Goal: Find contact information: Find contact information

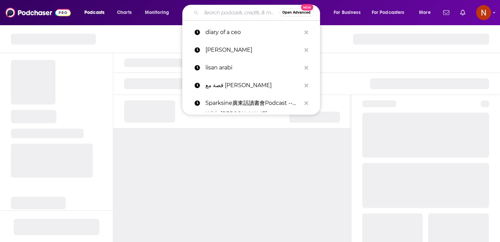
click at [217, 14] on input "Search podcasts, credits, & more..." at bounding box center [240, 12] width 78 height 11
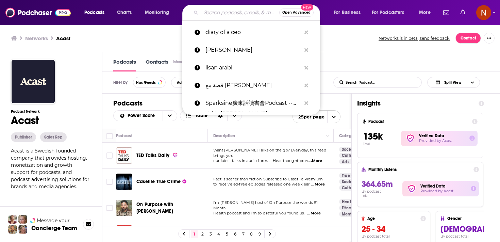
paste input "The Private Jet Podcast"
type input "The Private Jet Podcast"
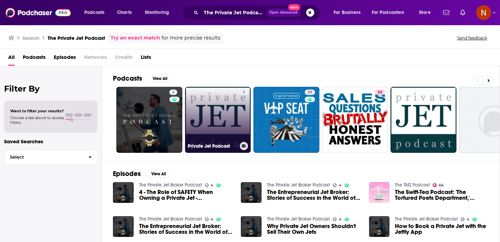
click at [200, 118] on link "5 Private Jet Podcast" at bounding box center [218, 120] width 66 height 66
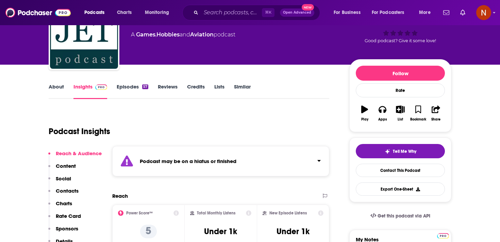
scroll to position [49, 0]
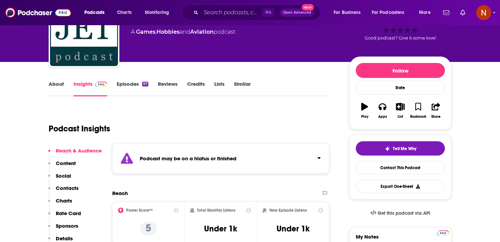
click at [199, 164] on div "Podcast may be on a hiatus or finished" at bounding box center [220, 158] width 217 height 30
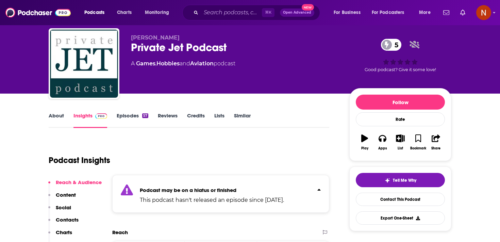
scroll to position [0, 0]
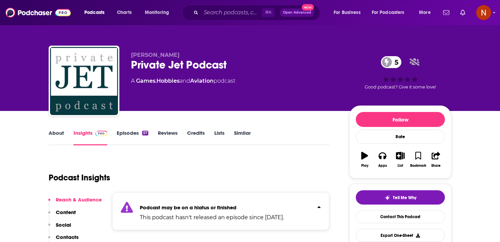
click at [220, 19] on div "⌘ K Open Advanced New" at bounding box center [251, 13] width 138 height 16
click at [222, 17] on input "Search podcasts, credits, & more..." at bounding box center [231, 12] width 61 height 11
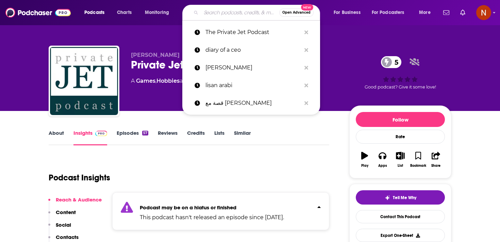
paste input "The Private Jet Podcast"
type input "The Private Jet Podcast"
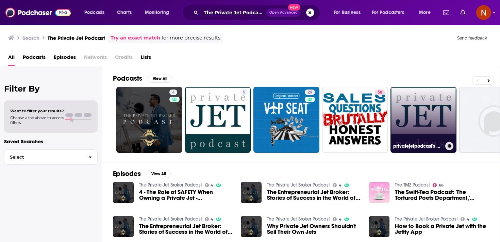
click at [414, 117] on link "privatejetpodcast's podcast" at bounding box center [423, 120] width 66 height 66
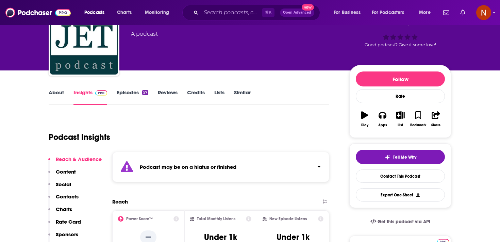
scroll to position [41, 0]
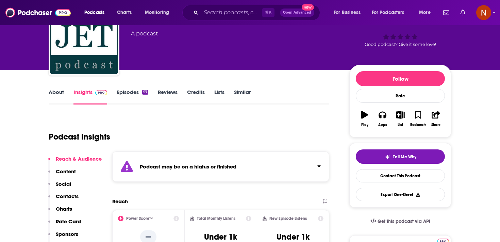
click at [274, 166] on div "Podcast may be on a hiatus or finished" at bounding box center [220, 166] width 217 height 30
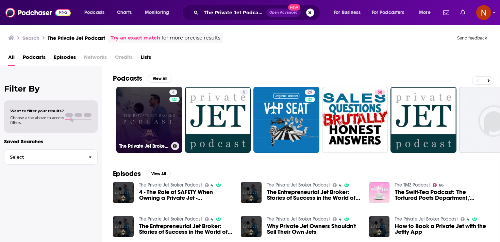
click at [157, 129] on link "4 The Private Jet Broker Podcast" at bounding box center [149, 120] width 66 height 66
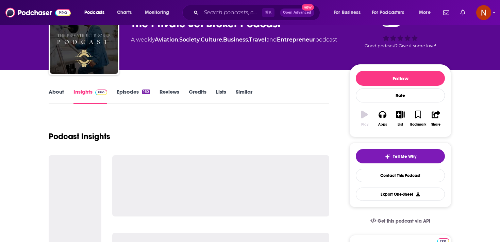
scroll to position [42, 0]
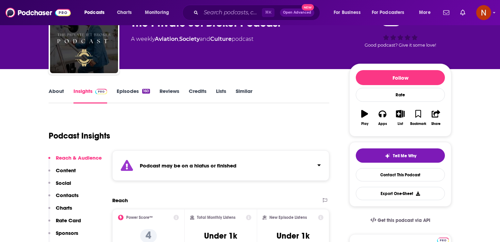
click at [205, 161] on div "Podcast may be on a hiatus or finished" at bounding box center [220, 165] width 217 height 30
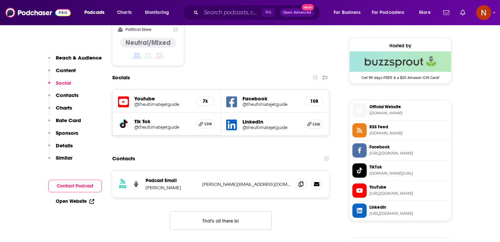
scroll to position [487, 0]
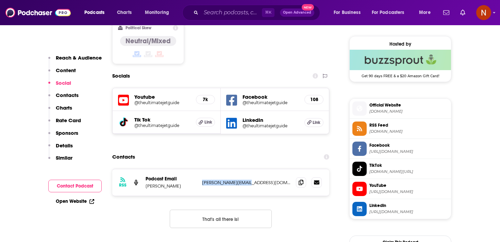
drag, startPoint x: 200, startPoint y: 185, endPoint x: 261, endPoint y: 185, distance: 60.9
click at [261, 185] on div "RSS Podcast Email [PERSON_NAME] [PERSON_NAME][EMAIL_ADDRESS][DOMAIN_NAME] [PERS…" at bounding box center [220, 182] width 217 height 27
copy p "[PERSON_NAME][EMAIL_ADDRESS][DOMAIN_NAME]"
click at [251, 168] on section "Contacts RSS Podcast Email Tom Lelyo tom.lelyo@gmail.com tom.lelyo@gmail.com Th…" at bounding box center [220, 194] width 217 height 88
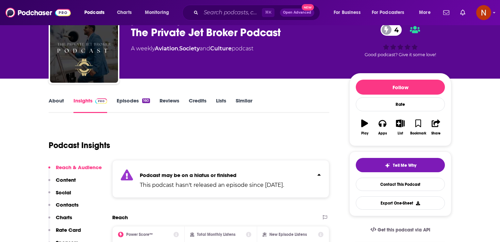
scroll to position [19, 0]
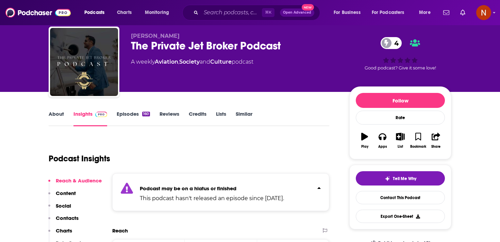
click at [123, 113] on link "Episodes 160" at bounding box center [133, 119] width 33 height 16
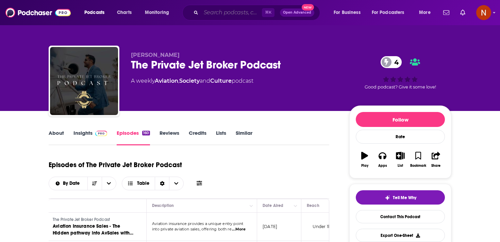
click at [220, 13] on input "Search podcasts, credits, & more..." at bounding box center [231, 12] width 61 height 11
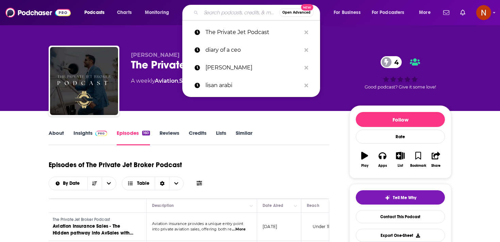
paste input "What the Luxe"
type input "What the Luxe"
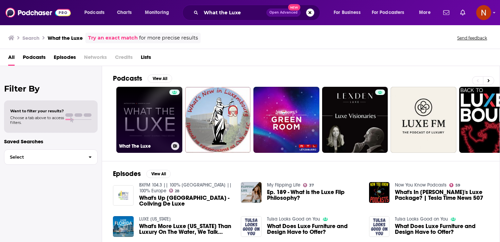
click at [155, 105] on link "What The Luxe" at bounding box center [149, 120] width 66 height 66
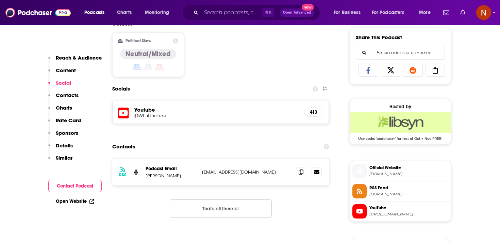
scroll to position [426, 0]
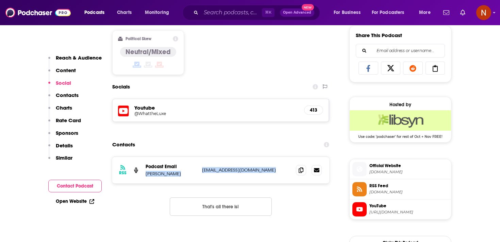
drag, startPoint x: 196, startPoint y: 170, endPoint x: 275, endPoint y: 170, distance: 79.2
click at [0, 0] on div "Podcast Email Juliet Watkins-Rees whattheluxepodcast@gmail.com whattheluxepodca…" at bounding box center [0, 0] width 0 height 0
click at [275, 170] on p "whattheluxepodcast@gmail.com" at bounding box center [246, 170] width 88 height 6
drag, startPoint x: 275, startPoint y: 170, endPoint x: 207, endPoint y: 170, distance: 68.0
click at [207, 170] on p "whattheluxepodcast@gmail.com" at bounding box center [246, 170] width 88 height 6
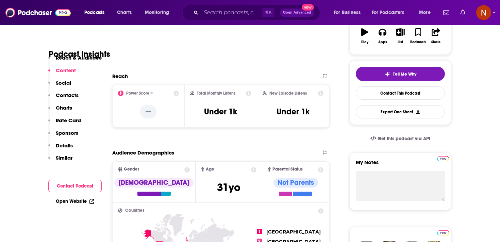
scroll to position [87, 0]
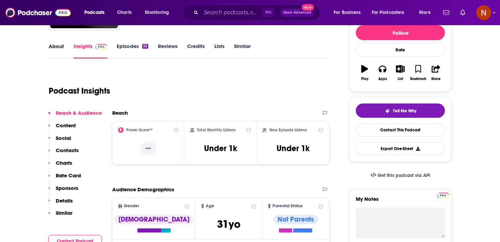
click at [65, 50] on div "About" at bounding box center [61, 51] width 25 height 16
click at [60, 48] on link "About" at bounding box center [56, 51] width 15 height 16
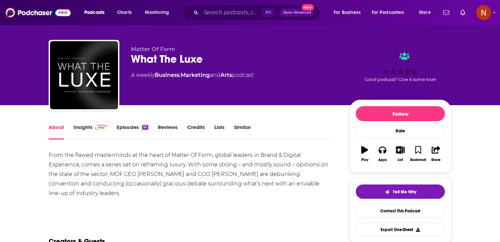
scroll to position [6, 0]
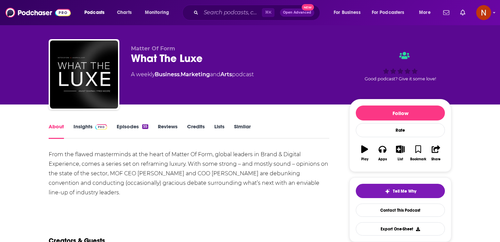
click at [163, 50] on span "Matter Of Form" at bounding box center [153, 48] width 44 height 6
copy p "Matter Of Form"
click at [172, 56] on div "What The Luxe" at bounding box center [234, 58] width 207 height 13
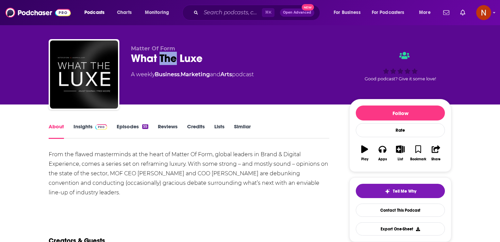
click at [172, 56] on div "What The Luxe" at bounding box center [234, 58] width 207 height 13
copy div "What The Luxe"
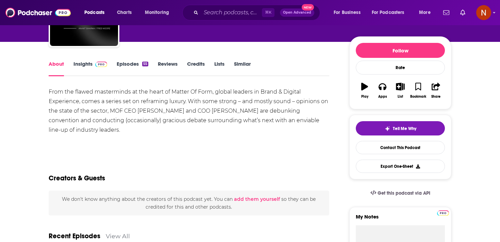
scroll to position [15, 0]
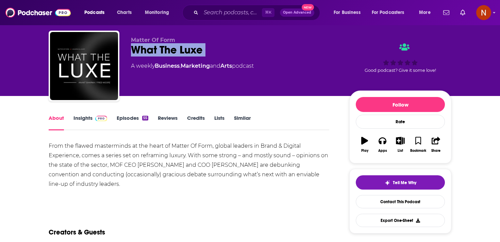
click at [131, 117] on link "Episodes 55" at bounding box center [133, 123] width 32 height 16
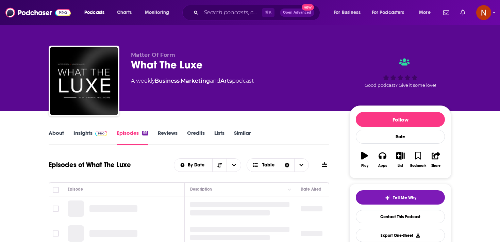
click at [94, 134] on span at bounding box center [99, 133] width 15 height 6
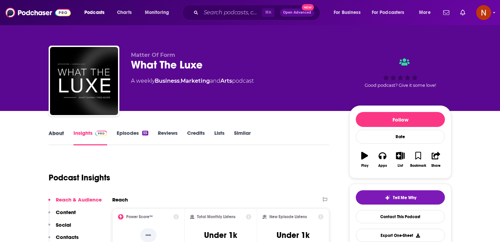
click at [66, 134] on div "About" at bounding box center [61, 138] width 25 height 16
click at [54, 132] on link "About" at bounding box center [56, 138] width 15 height 16
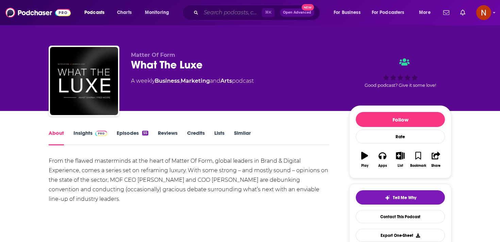
click at [215, 14] on input "Search podcasts, credits, & more..." at bounding box center [231, 12] width 61 height 11
paste input "Luxury Voices"
type input "Luxury Voices"
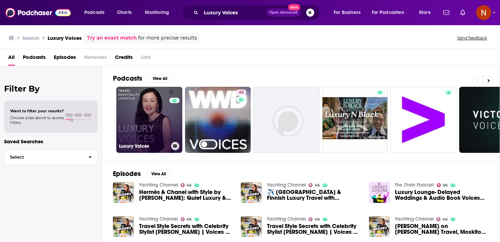
click at [153, 107] on link "0 Luxury Voices" at bounding box center [149, 120] width 66 height 66
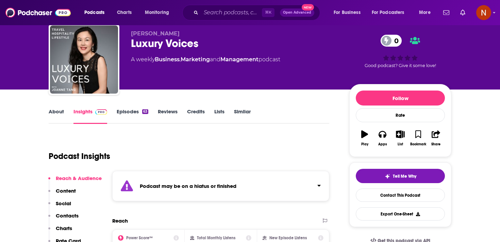
scroll to position [26, 0]
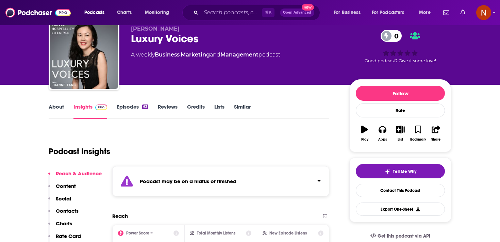
click at [183, 190] on div "Podcast may be on a hiatus or finished" at bounding box center [220, 181] width 217 height 30
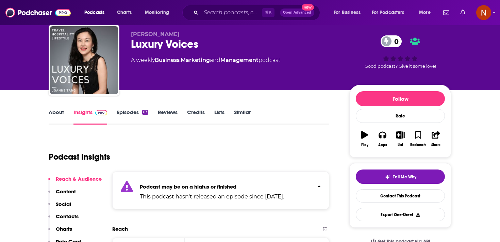
scroll to position [0, 0]
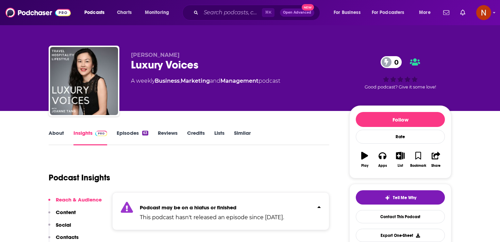
click at [131, 129] on div "About Insights Episodes 63 Reviews Credits Lists Similar" at bounding box center [189, 137] width 281 height 17
click at [131, 130] on link "Episodes 63" at bounding box center [133, 138] width 32 height 16
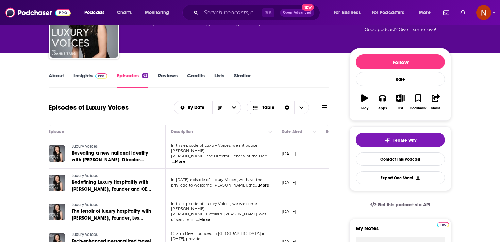
scroll to position [41, 0]
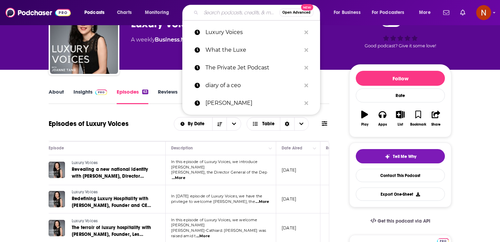
click at [211, 13] on input "Search podcasts, credits, & more..." at bounding box center [240, 12] width 78 height 11
paste input "The UHNW Institute Podcast"
type input "The UHNW Institute Podcast"
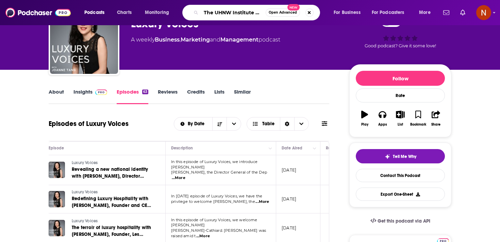
scroll to position [0, 13]
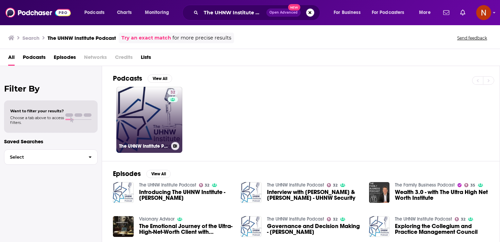
click at [179, 120] on div "32" at bounding box center [174, 115] width 12 height 52
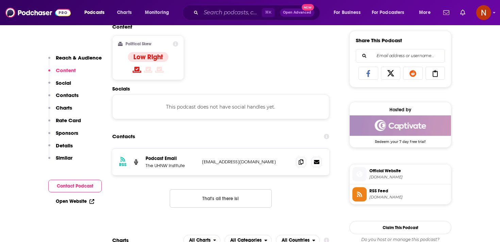
scroll to position [427, 0]
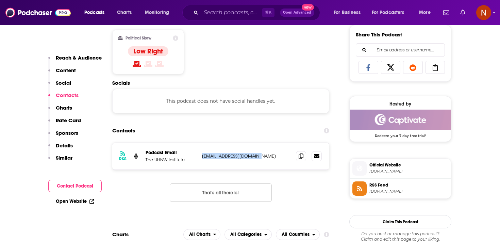
drag, startPoint x: 200, startPoint y: 156, endPoint x: 282, endPoint y: 156, distance: 81.6
click at [282, 156] on div "RSS Podcast Email The UHNW Institute [EMAIL_ADDRESS][DOMAIN_NAME] [EMAIL_ADDRES…" at bounding box center [220, 156] width 217 height 27
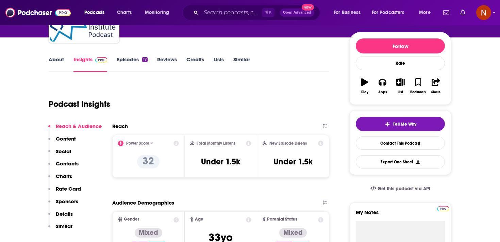
scroll to position [0, 0]
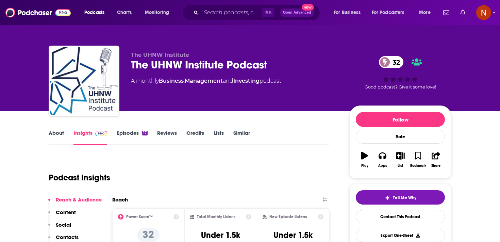
click at [122, 133] on link "Episodes 17" at bounding box center [132, 138] width 31 height 16
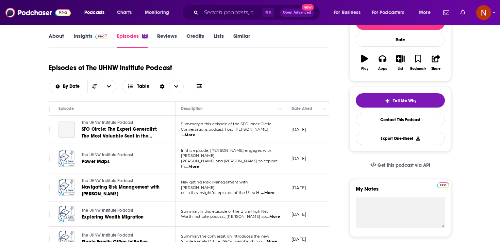
scroll to position [0, 16]
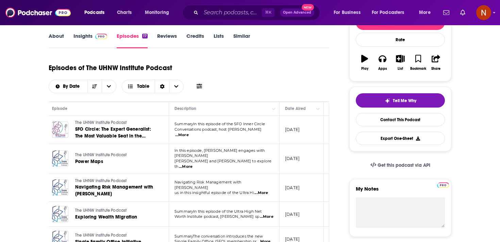
click at [51, 37] on link "About" at bounding box center [56, 41] width 15 height 16
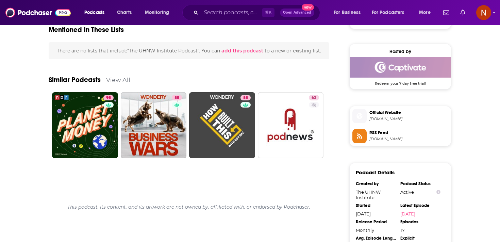
scroll to position [480, 0]
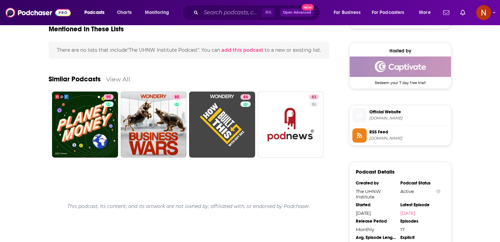
click at [434, 115] on span "Official Website" at bounding box center [408, 112] width 79 height 6
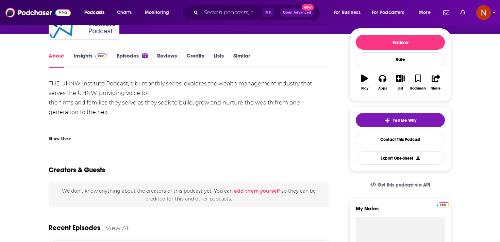
scroll to position [0, 0]
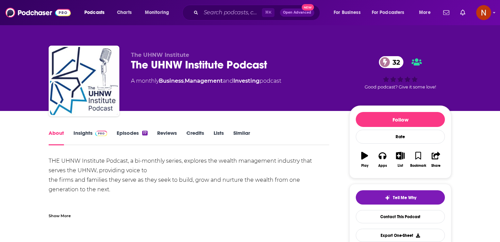
click at [167, 67] on div "The UHNW Institute Podcast 32" at bounding box center [234, 64] width 207 height 13
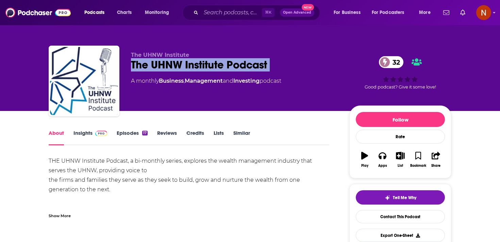
click at [167, 67] on div "The UHNW Institute Podcast 32" at bounding box center [234, 64] width 207 height 13
copy div "The UHNW Institute Podcast 32"
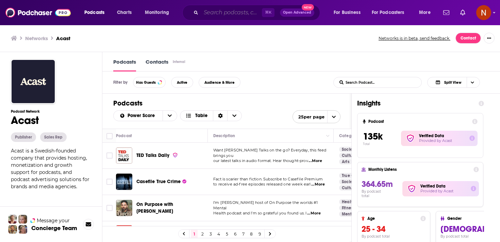
click at [222, 11] on input "Search podcasts, credits, & more..." at bounding box center [231, 12] width 61 height 11
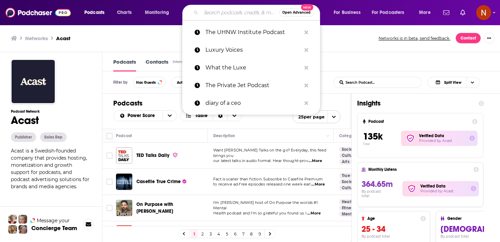
paste input "The UHNW Institute Podcast"
type input "The UHNW Institute Podcast"
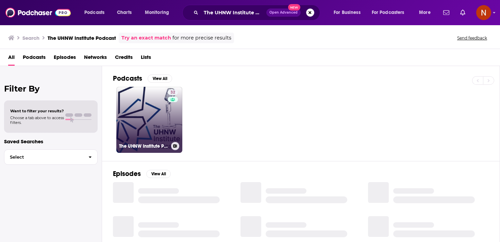
click at [163, 112] on link "32 The UHNW Institute Podcast" at bounding box center [149, 120] width 66 height 66
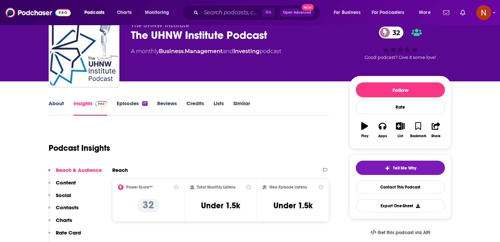
scroll to position [12, 0]
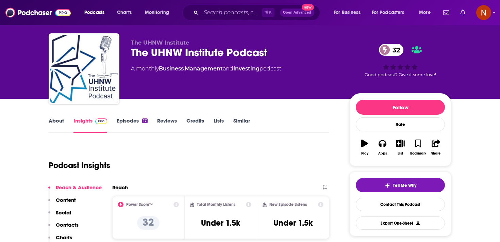
click at [151, 40] on span "The UHNW Institute" at bounding box center [160, 42] width 58 height 6
copy p "The UHNW Institute"
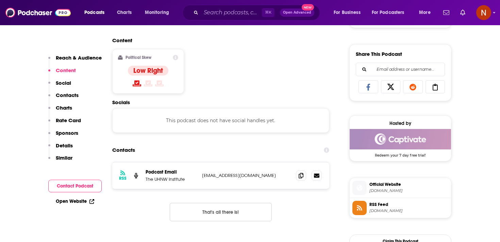
scroll to position [408, 0]
drag, startPoint x: 201, startPoint y: 172, endPoint x: 265, endPoint y: 172, distance: 63.3
click at [265, 172] on div "RSS Podcast Email The UHNW Institute [EMAIL_ADDRESS][DOMAIN_NAME] [EMAIL_ADDRES…" at bounding box center [220, 175] width 217 height 27
click at [301, 174] on icon at bounding box center [301, 174] width 5 height 5
click at [225, 7] on input "Search podcasts, credits, & more..." at bounding box center [231, 12] width 61 height 11
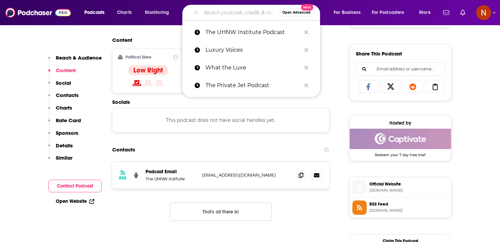
paste input "Ironbird Podcast"
type input "Ironbird Podcast"
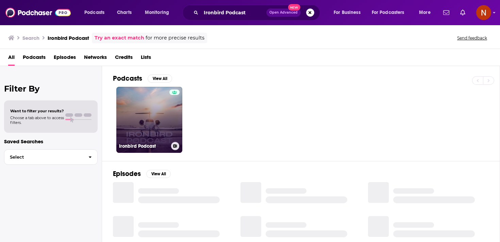
click at [158, 127] on link "Ironbird Podcast" at bounding box center [149, 120] width 66 height 66
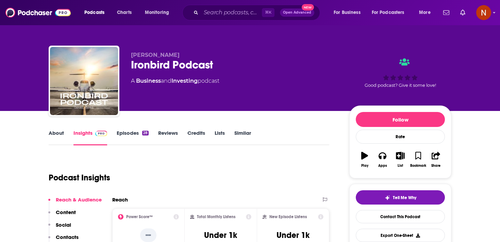
click at [128, 129] on div "About Insights Episodes 28 Reviews Credits Lists Similar" at bounding box center [189, 137] width 281 height 17
click at [129, 131] on link "Episodes 28" at bounding box center [133, 138] width 32 height 16
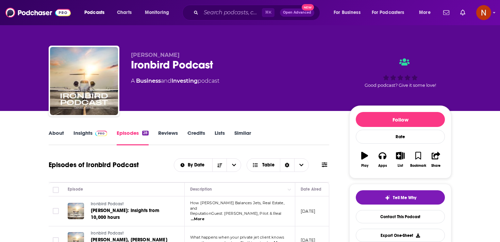
click at [85, 130] on link "Insights" at bounding box center [90, 138] width 34 height 16
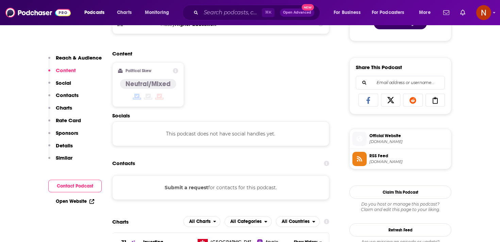
scroll to position [445, 0]
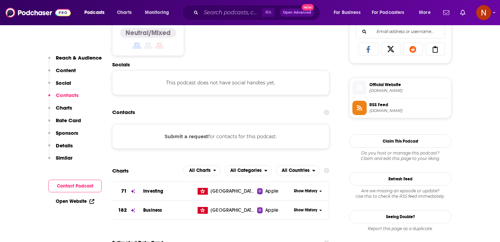
click at [406, 107] on span "RSS Feed" at bounding box center [408, 105] width 79 height 6
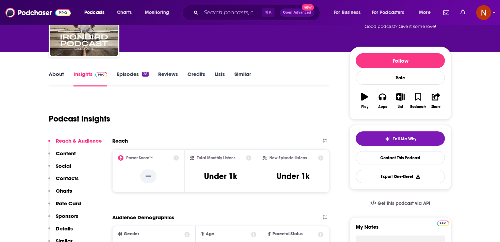
scroll to position [0, 0]
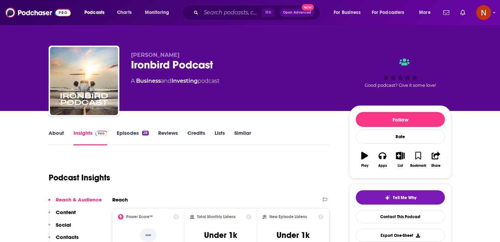
click at [156, 65] on div "Ironbird Podcast" at bounding box center [234, 64] width 207 height 13
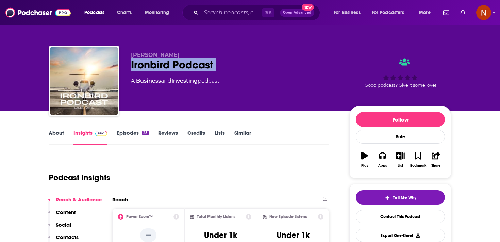
click at [156, 65] on div "Ironbird Podcast" at bounding box center [234, 64] width 207 height 13
copy div "Ironbird Podcast"
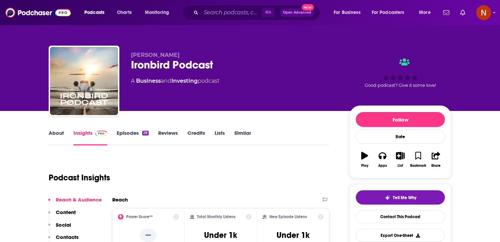
click at [140, 53] on span "[PERSON_NAME]" at bounding box center [155, 55] width 49 height 6
copy span "[PERSON_NAME]"
click at [222, 15] on input "Search podcasts, credits, & more..." at bounding box center [231, 12] width 61 height 11
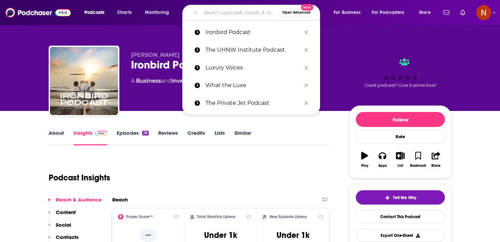
paste input "The Private Jet Podcast"
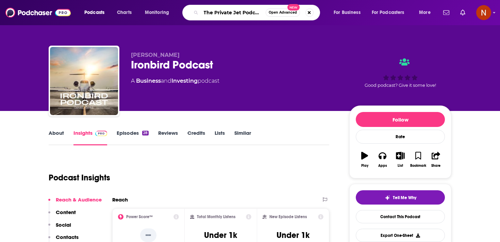
type input "The Private Jet Podcast"
click at [238, 17] on input "The Private Jet Podcast" at bounding box center [233, 12] width 65 height 11
click at [240, 14] on input "The Private Jet Podcast" at bounding box center [233, 12] width 65 height 11
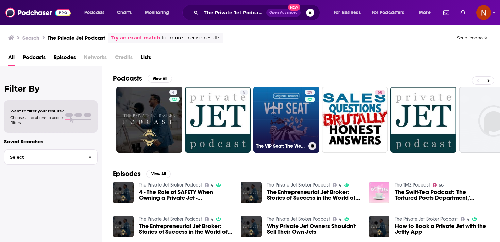
click at [289, 120] on link "29 The VIP Seat: The Weekly Private Aviation Podcast" at bounding box center [286, 120] width 66 height 66
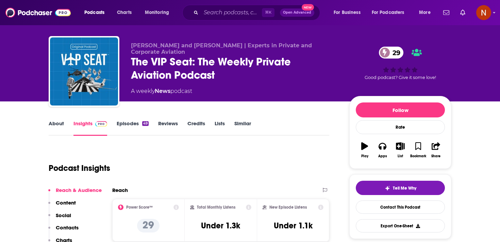
scroll to position [9, 0]
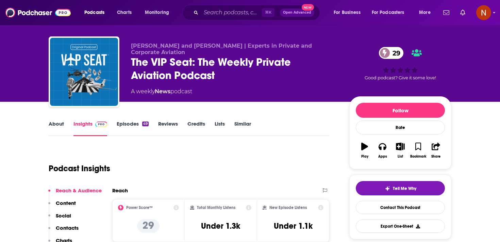
click at [134, 120] on link "Episodes 49" at bounding box center [133, 128] width 32 height 16
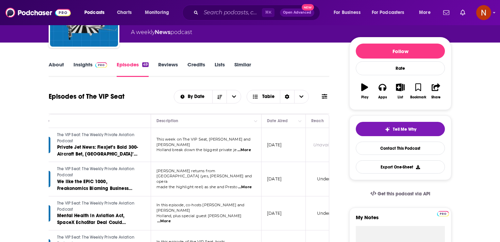
scroll to position [62, 0]
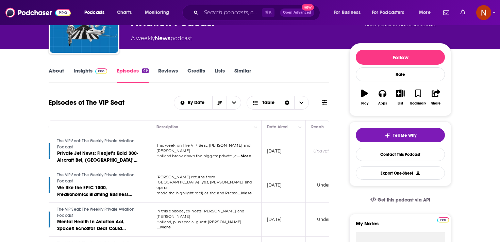
click at [61, 70] on link "About" at bounding box center [56, 75] width 15 height 16
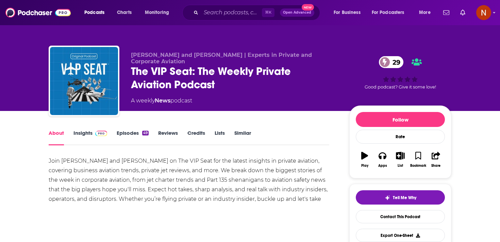
click at [86, 133] on link "Insights" at bounding box center [90, 138] width 34 height 16
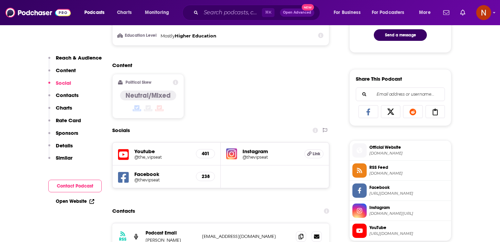
scroll to position [472, 0]
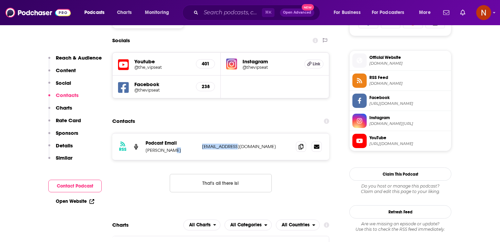
drag, startPoint x: 198, startPoint y: 147, endPoint x: 235, endPoint y: 146, distance: 36.7
click at [235, 146] on div "RSS Podcast Email [PERSON_NAME] [EMAIL_ADDRESS][DOMAIN_NAME] [EMAIL_ADDRESS][DO…" at bounding box center [220, 146] width 217 height 27
drag, startPoint x: 267, startPoint y: 148, endPoint x: 182, endPoint y: 148, distance: 84.3
click at [0, 0] on div "Podcast Email [PERSON_NAME] [EMAIL_ADDRESS][DOMAIN_NAME] [EMAIL_ADDRESS][DOMAIN…" at bounding box center [0, 0] width 0 height 0
copy div "[EMAIL_ADDRESS][DOMAIN_NAME]"
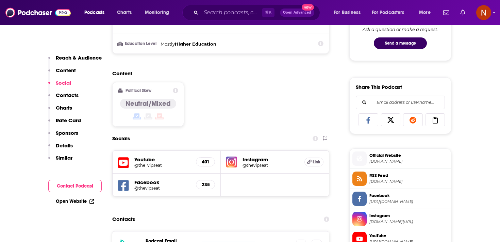
scroll to position [0, 0]
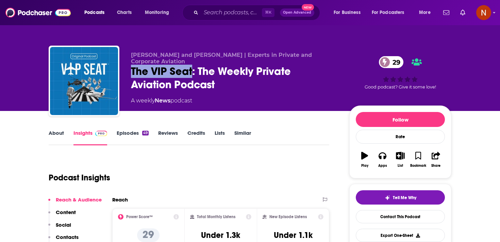
drag, startPoint x: 133, startPoint y: 74, endPoint x: 192, endPoint y: 73, distance: 59.2
click at [192, 73] on div "[PERSON_NAME] and [PERSON_NAME] | Experts in Private and Corporate Aviation The…" at bounding box center [250, 82] width 403 height 73
copy h2 "The VIP Seat"
click at [207, 174] on div "Podcast Insights" at bounding box center [186, 173] width 275 height 35
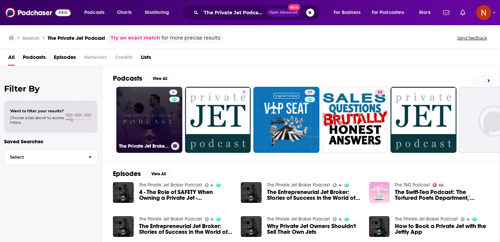
scroll to position [0, 0]
click at [161, 124] on link "4 The Private Jet Broker Podcast" at bounding box center [149, 120] width 66 height 66
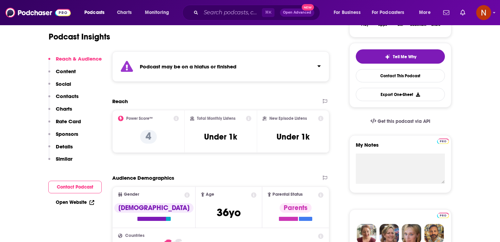
scroll to position [71, 0]
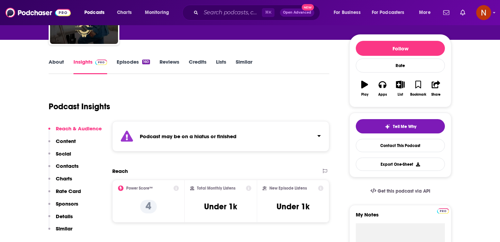
click at [185, 140] on div "Podcast may be on a hiatus or finished" at bounding box center [220, 136] width 217 height 30
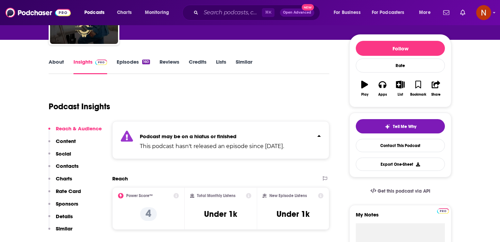
click at [133, 64] on link "Episodes 160" at bounding box center [133, 66] width 33 height 16
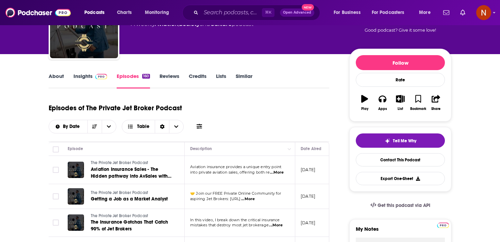
scroll to position [35, 0]
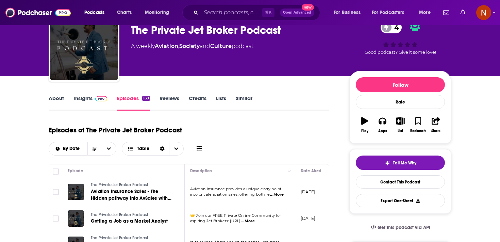
click at [57, 99] on link "About" at bounding box center [56, 103] width 15 height 16
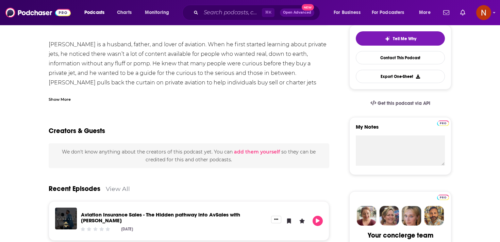
scroll to position [48, 0]
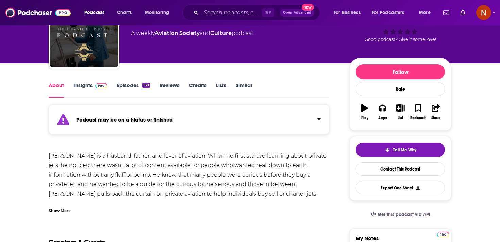
click at [89, 85] on link "Insights" at bounding box center [90, 90] width 34 height 16
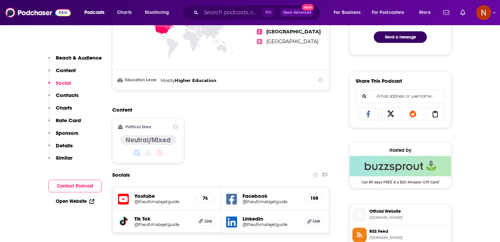
scroll to position [547, 0]
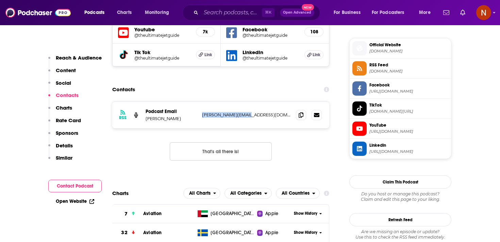
drag, startPoint x: 200, startPoint y: 115, endPoint x: 263, endPoint y: 115, distance: 63.3
click at [263, 115] on div "RSS Podcast Email [PERSON_NAME] [PERSON_NAME][EMAIL_ADDRESS][DOMAIN_NAME] [PERS…" at bounding box center [220, 115] width 217 height 27
copy p "[PERSON_NAME][EMAIL_ADDRESS][DOMAIN_NAME]"
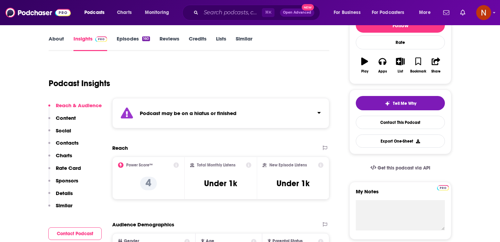
scroll to position [22, 0]
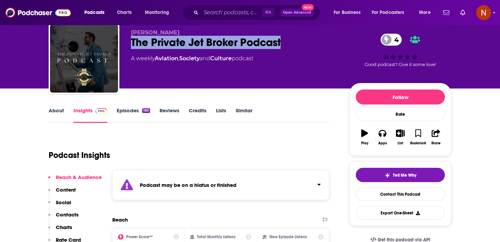
drag, startPoint x: 126, startPoint y: 44, endPoint x: 297, endPoint y: 45, distance: 170.7
click at [297, 45] on div "[PERSON_NAME] The Private Jet Broker Podcast 4 A weekly Aviation , Society and …" at bounding box center [250, 59] width 403 height 73
copy h2 "The Private Jet Broker Podcast"
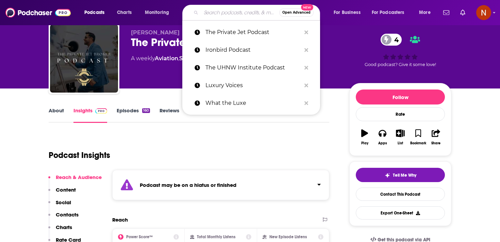
click at [216, 12] on input "Search podcasts, credits, & more..." at bounding box center [240, 12] width 78 height 11
paste input "Luxury Voices"
type input "Luxury Voices"
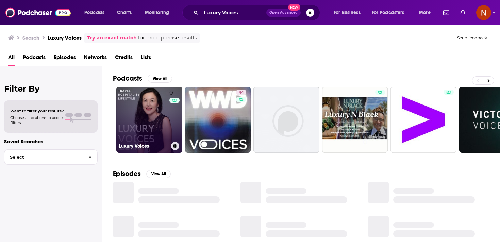
click at [166, 118] on link "0 Luxury Voices" at bounding box center [149, 120] width 66 height 66
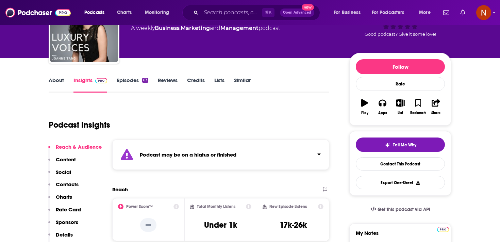
scroll to position [54, 0]
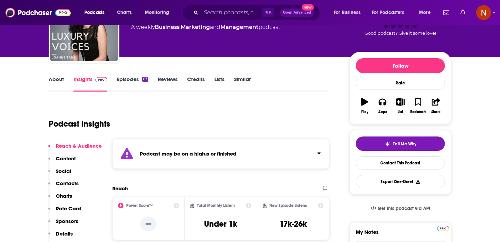
click at [193, 159] on div "Podcast may be on a hiatus or finished" at bounding box center [220, 153] width 217 height 30
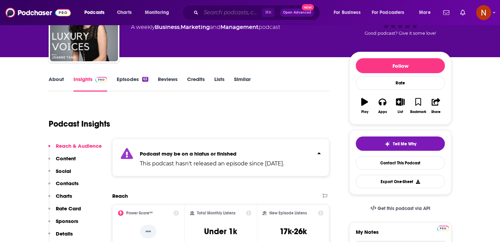
click at [223, 12] on input "Search podcasts, credits, & more..." at bounding box center [231, 12] width 61 height 11
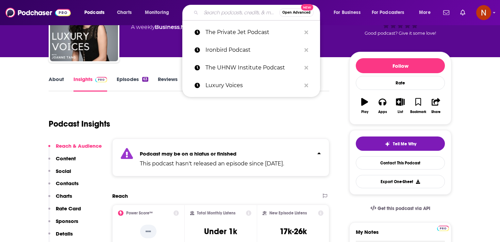
paste input "The Luxury Travel Insider"
type input "The Luxury Travel Insider"
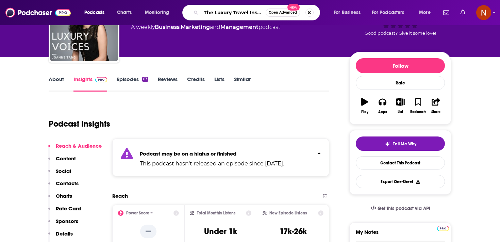
scroll to position [0, 4]
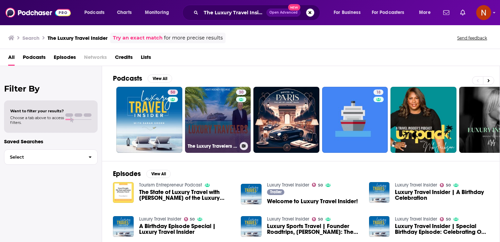
click at [212, 145] on h3 "The Luxury Travelers Podcast" at bounding box center [212, 146] width 49 height 6
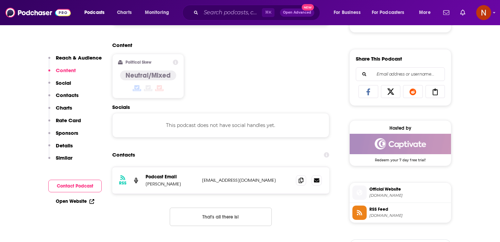
scroll to position [403, 0]
drag, startPoint x: 197, startPoint y: 180, endPoint x: 286, endPoint y: 179, distance: 89.4
click at [286, 179] on div "RSS Podcast Email [PERSON_NAME] [EMAIL_ADDRESS][DOMAIN_NAME] [EMAIL_ADDRESS][DO…" at bounding box center [220, 180] width 217 height 27
click at [286, 179] on p "[EMAIL_ADDRESS][DOMAIN_NAME]" at bounding box center [246, 180] width 88 height 6
drag, startPoint x: 286, startPoint y: 179, endPoint x: 203, endPoint y: 180, distance: 82.6
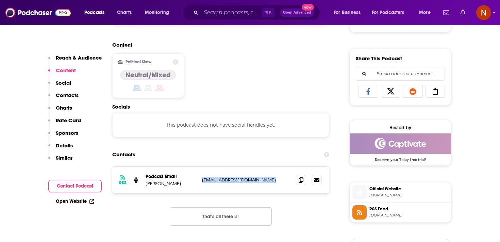
click at [203, 180] on p "[EMAIL_ADDRESS][DOMAIN_NAME]" at bounding box center [246, 180] width 88 height 6
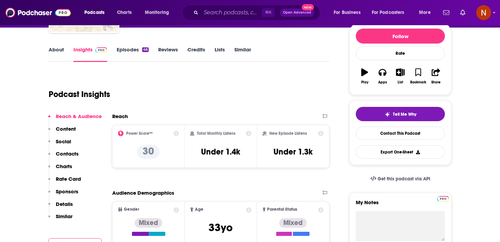
scroll to position [0, 0]
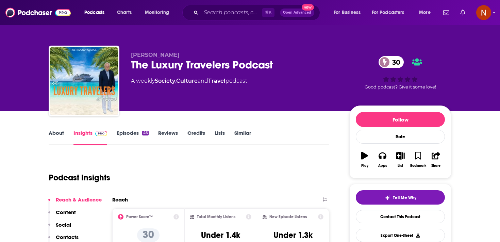
click at [136, 133] on link "Episodes 46" at bounding box center [133, 138] width 32 height 16
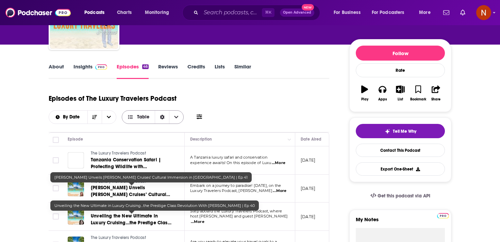
scroll to position [121, 0]
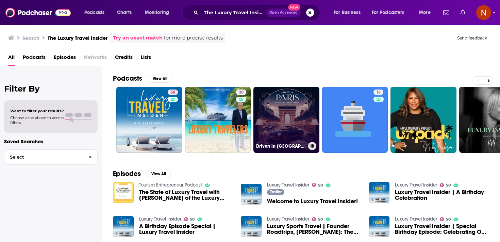
scroll to position [0, 0]
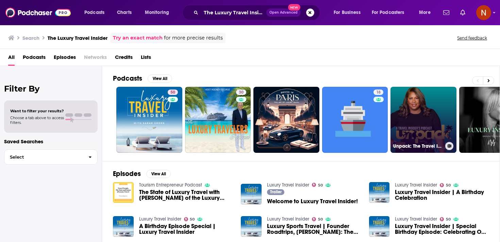
click at [430, 116] on link "Unpack: The Travel Insider Podcast" at bounding box center [423, 120] width 66 height 66
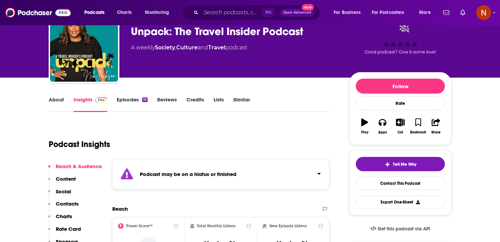
scroll to position [34, 0]
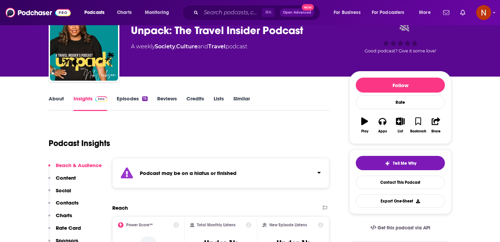
click at [287, 182] on div "Podcast may be on a hiatus or finished" at bounding box center [220, 173] width 217 height 30
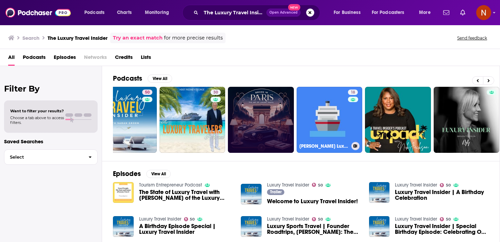
scroll to position [0, 29]
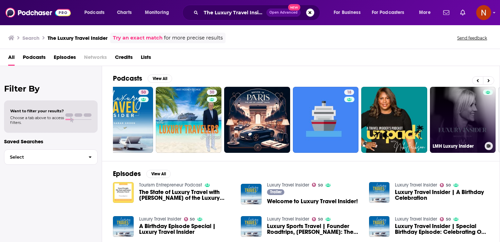
click at [444, 126] on link "LMH Luxury Insider" at bounding box center [463, 120] width 66 height 66
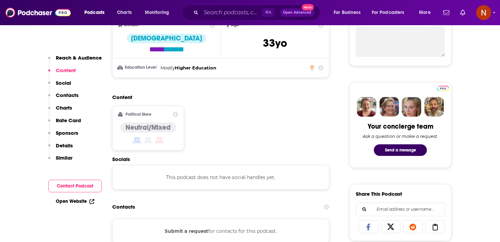
scroll to position [272, 0]
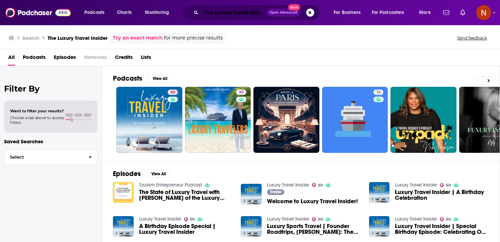
click at [218, 10] on input "The Luxury Travel Insider" at bounding box center [233, 12] width 65 height 11
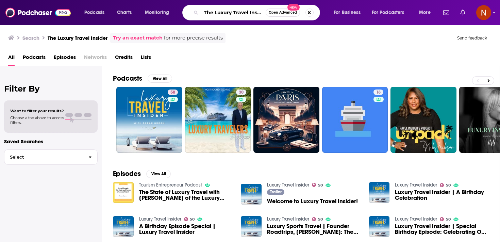
click at [218, 10] on input "The Luxury Travel Insider" at bounding box center [233, 12] width 65 height 11
type input "private jet"
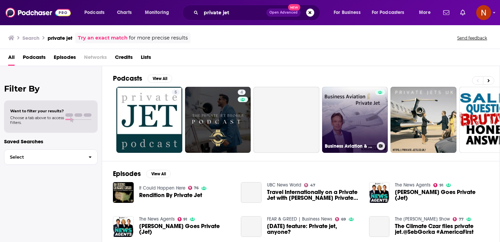
click at [341, 135] on link "Business Aviation & Private Jet" at bounding box center [355, 120] width 66 height 66
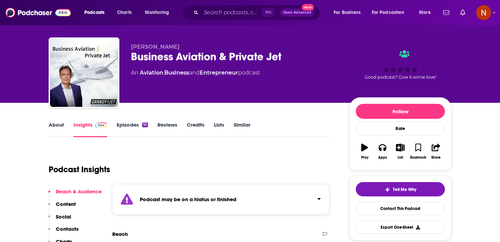
scroll to position [7, 0]
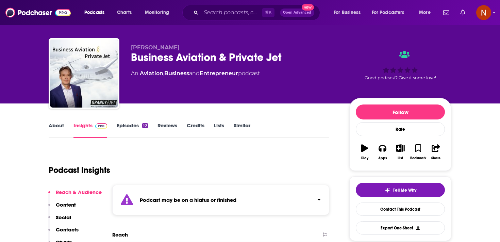
click at [203, 202] on strong "Podcast may be on a hiatus or finished" at bounding box center [188, 200] width 97 height 6
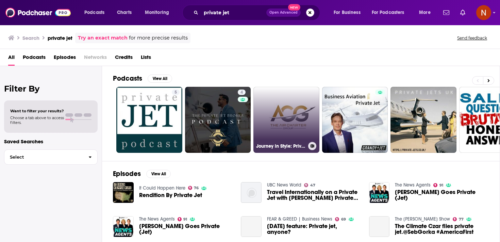
click at [314, 123] on link "Journey in Style: Private Jet Charter Fl" at bounding box center [286, 120] width 66 height 66
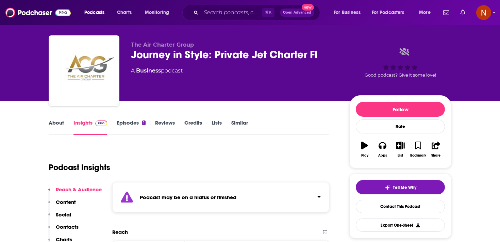
scroll to position [11, 0]
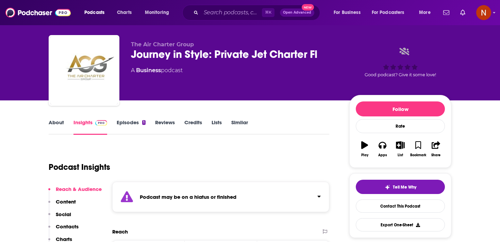
click at [238, 186] on div "Podcast may be on a hiatus or finished" at bounding box center [220, 197] width 217 height 30
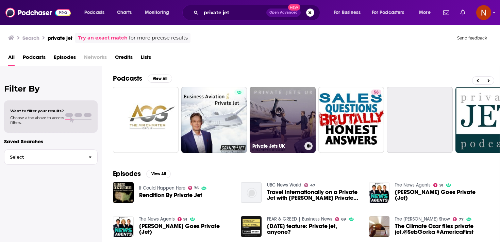
scroll to position [0, 182]
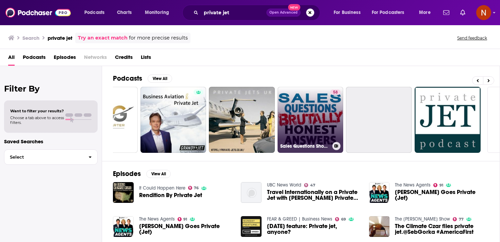
click at [301, 130] on link "58 Sales Questions Show - Brutally Honest Answers - B2B Sales answers regardles…" at bounding box center [310, 120] width 66 height 66
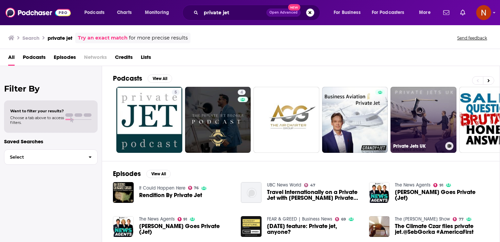
click at [422, 120] on link "Private Jets UK" at bounding box center [423, 120] width 66 height 66
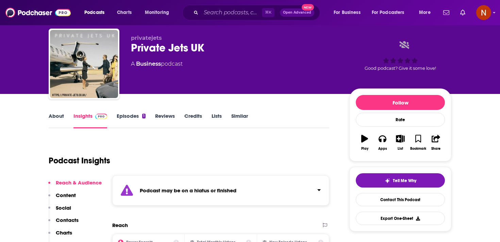
scroll to position [26, 0]
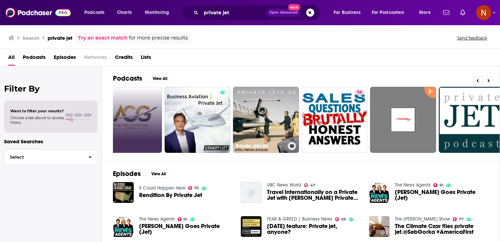
scroll to position [0, 238]
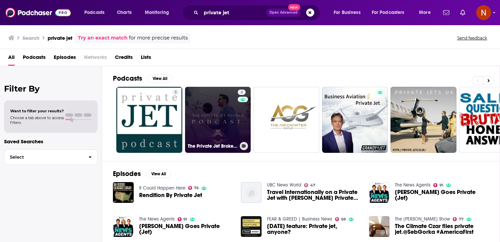
click at [210, 124] on link "4 The Private Jet Broker Podcast" at bounding box center [218, 120] width 66 height 66
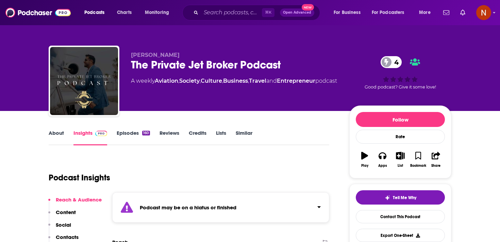
click at [176, 64] on div "The Private Jet Broker Podcast 4" at bounding box center [234, 64] width 207 height 13
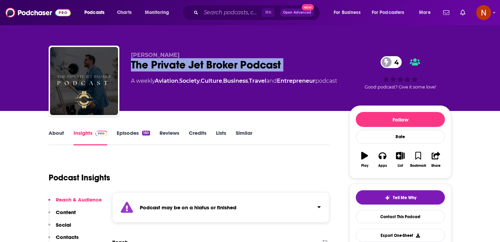
click at [176, 64] on div "The Private Jet Broker Podcast 4" at bounding box center [234, 64] width 207 height 13
copy div "The Private Jet Broker Podcast 4"
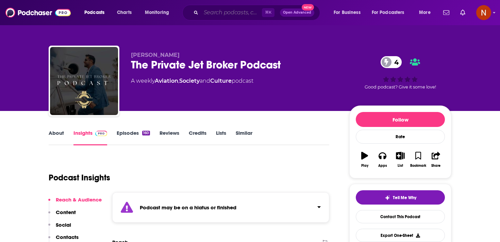
click at [236, 10] on input "Search podcasts, credits, & more..." at bounding box center [231, 12] width 61 height 11
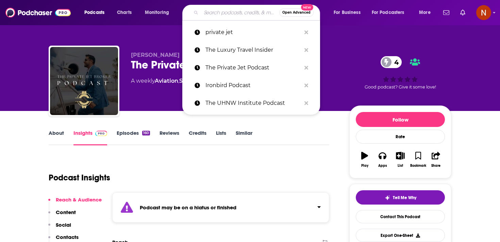
paste input "The Private Jet Broker Podcast"
type input "The Private Jet Broker Podcast"
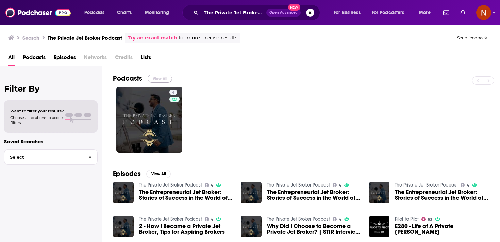
click at [167, 75] on button "View All" at bounding box center [160, 78] width 24 height 8
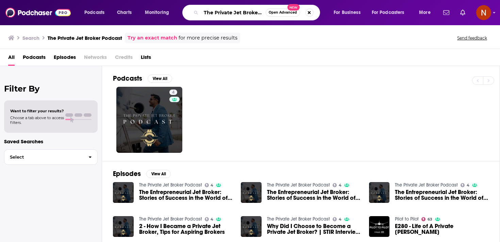
click at [235, 13] on input "The Private Jet Broker Podcast" at bounding box center [233, 12] width 65 height 11
drag, startPoint x: 214, startPoint y: 12, endPoint x: 176, endPoint y: 11, distance: 37.8
click at [176, 11] on div "Podcasts Charts Monitoring The Private Jet Broker Podcast Open Advanced New For…" at bounding box center [258, 13] width 357 height 16
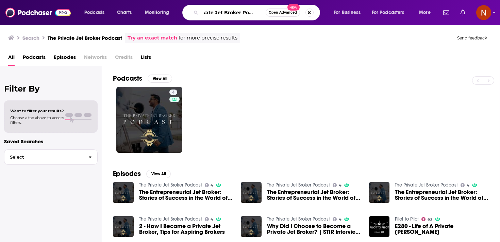
drag, startPoint x: 233, startPoint y: 11, endPoint x: 324, endPoint y: 11, distance: 91.8
click at [324, 11] on div "Private Jet Broker Podcast Open Advanced New" at bounding box center [258, 13] width 138 height 16
type input "Private Jet"
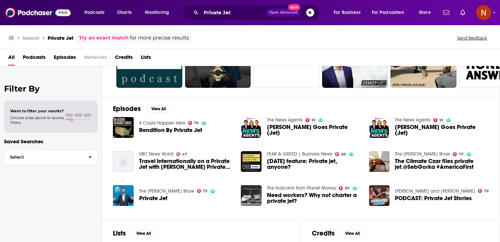
scroll to position [66, 0]
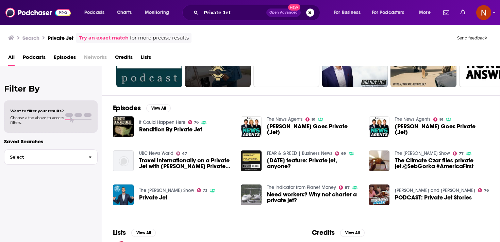
click at [247, 194] on img "Need workers? Why not charter a private jet?" at bounding box center [251, 194] width 21 height 21
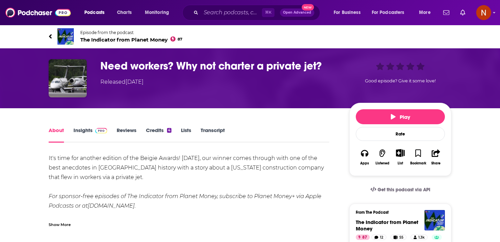
click at [140, 39] on span "The Indicator from Planet Money 87" at bounding box center [131, 39] width 102 height 6
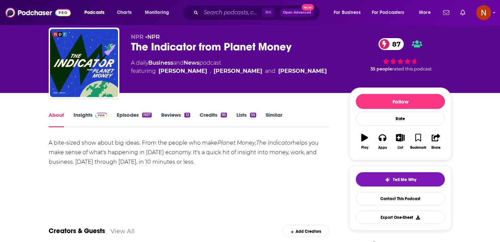
scroll to position [20, 0]
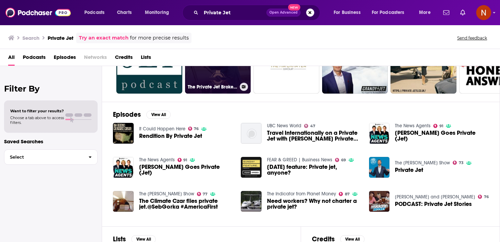
scroll to position [100, 0]
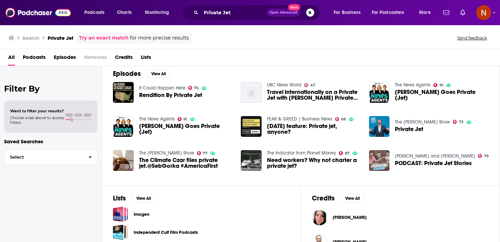
click at [376, 165] on img "PODCAST: Private Jet Stories" at bounding box center [379, 160] width 21 height 21
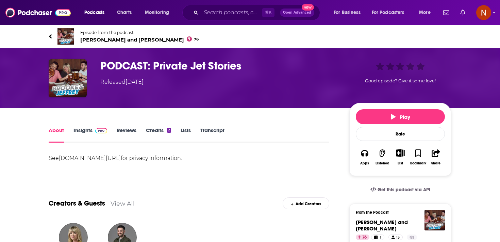
click at [120, 39] on span "[PERSON_NAME] and [PERSON_NAME] 76" at bounding box center [139, 39] width 118 height 6
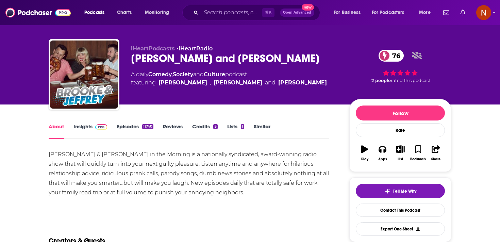
scroll to position [7, 0]
